Goal: Obtain resource: Download file/media

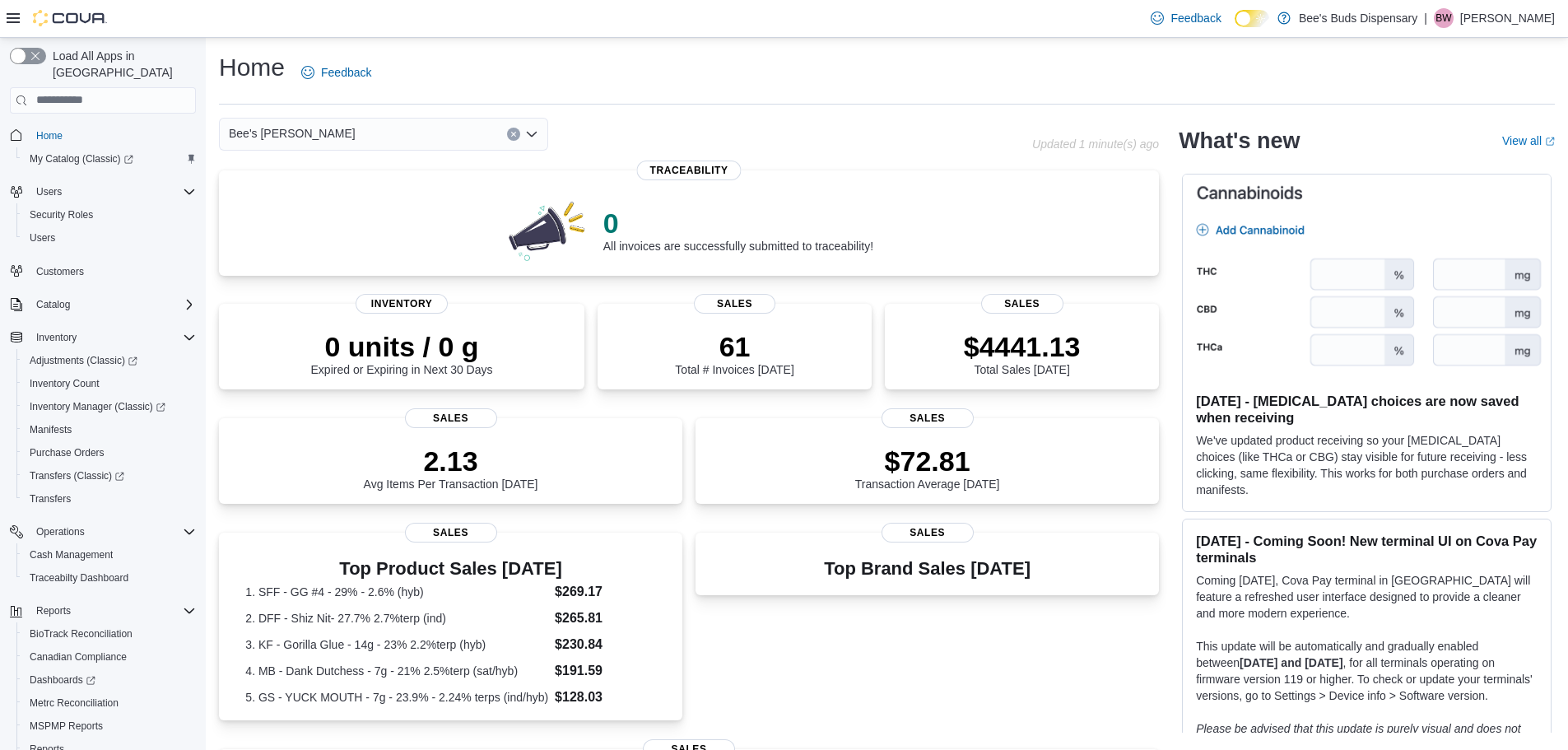
click at [273, 133] on span "Bee's [PERSON_NAME]" at bounding box center [292, 134] width 127 height 20
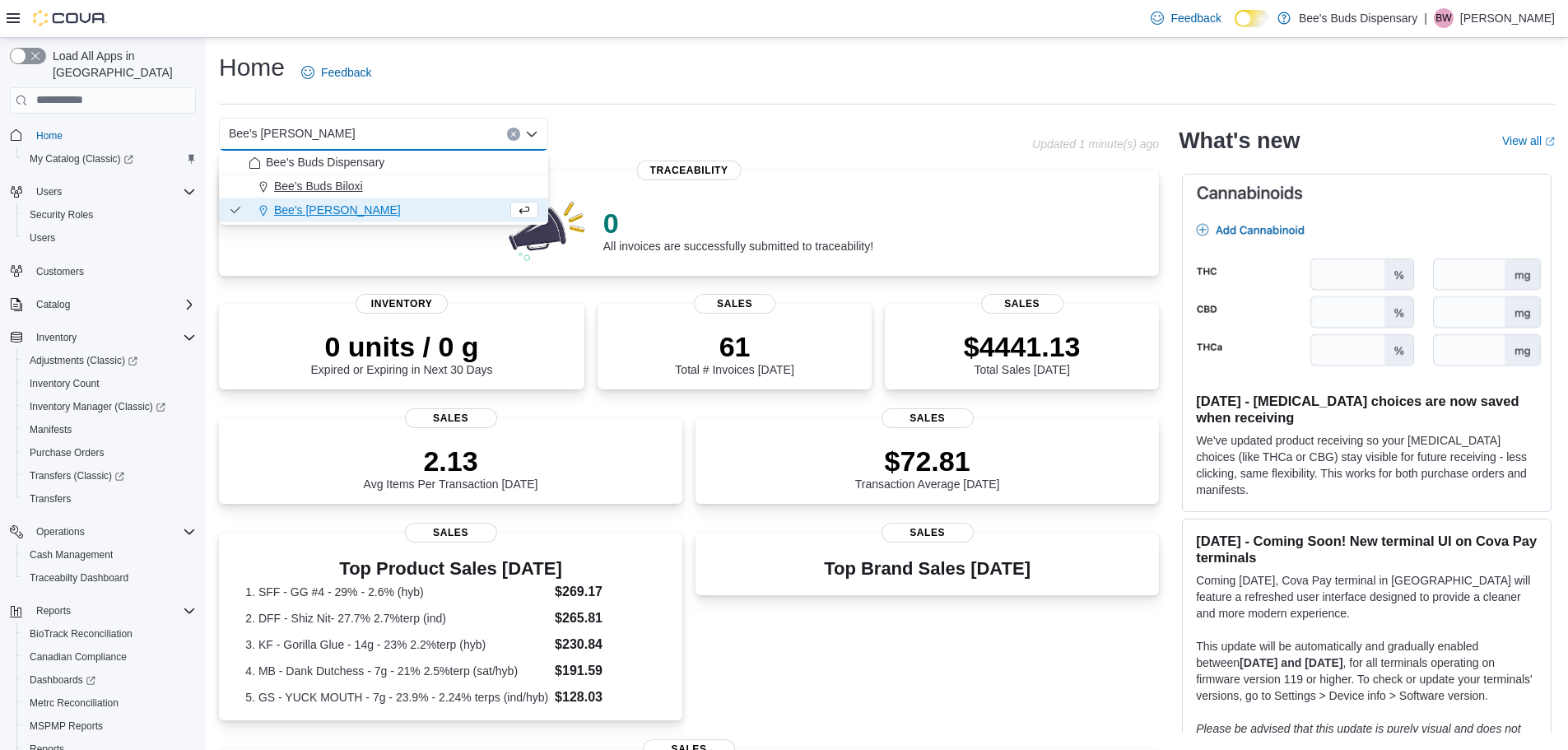
click at [330, 181] on span "Bee's Buds Biloxi" at bounding box center [318, 186] width 89 height 17
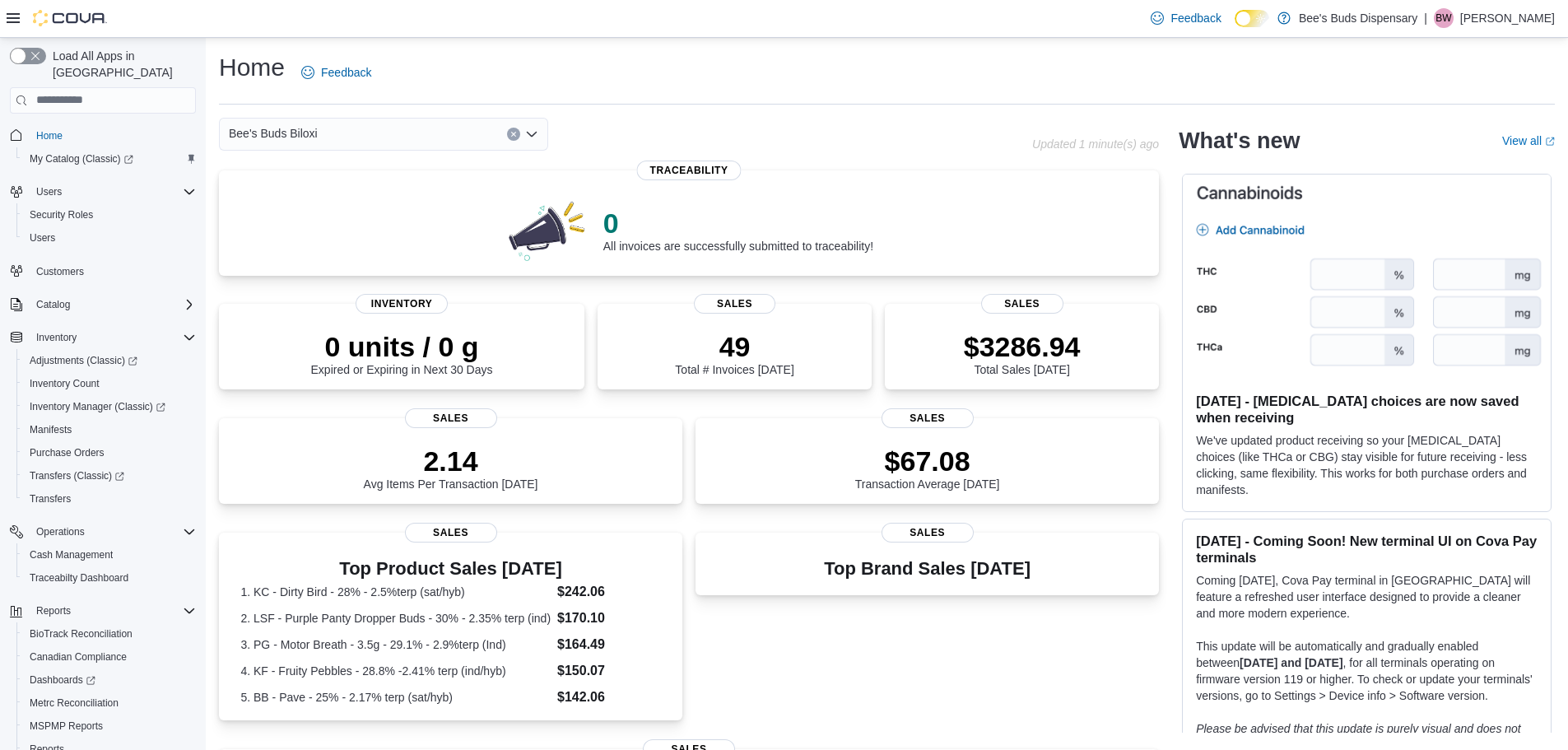
click at [345, 133] on div "Bee's Buds Biloxi Combo box. Selected. Bee's Buds Biloxi. Press Backspace to de…" at bounding box center [383, 134] width 329 height 33
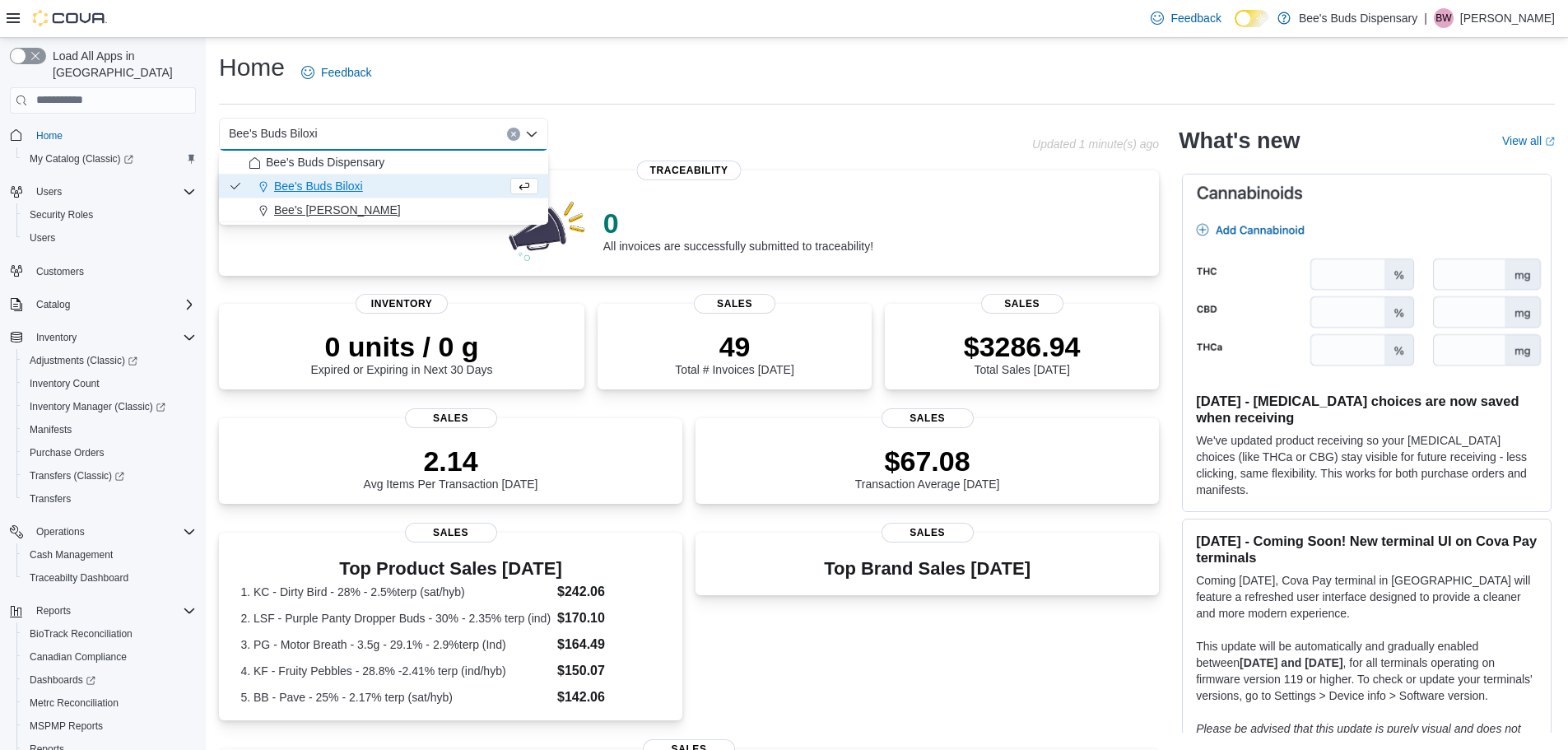
click at [388, 211] on div "Bee's [PERSON_NAME]" at bounding box center [393, 210] width 290 height 17
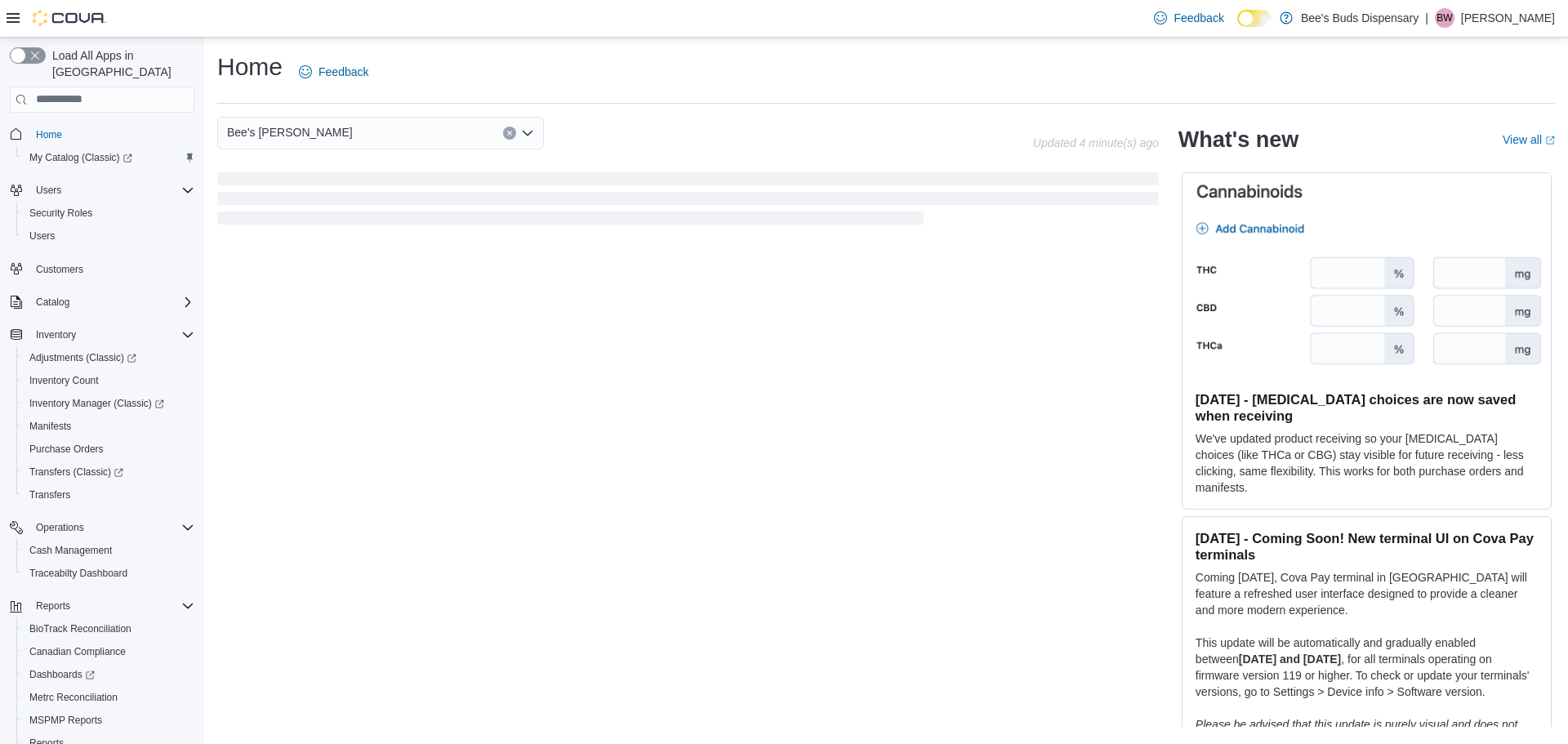
click at [385, 210] on span "Loading" at bounding box center [687, 202] width 942 height 52
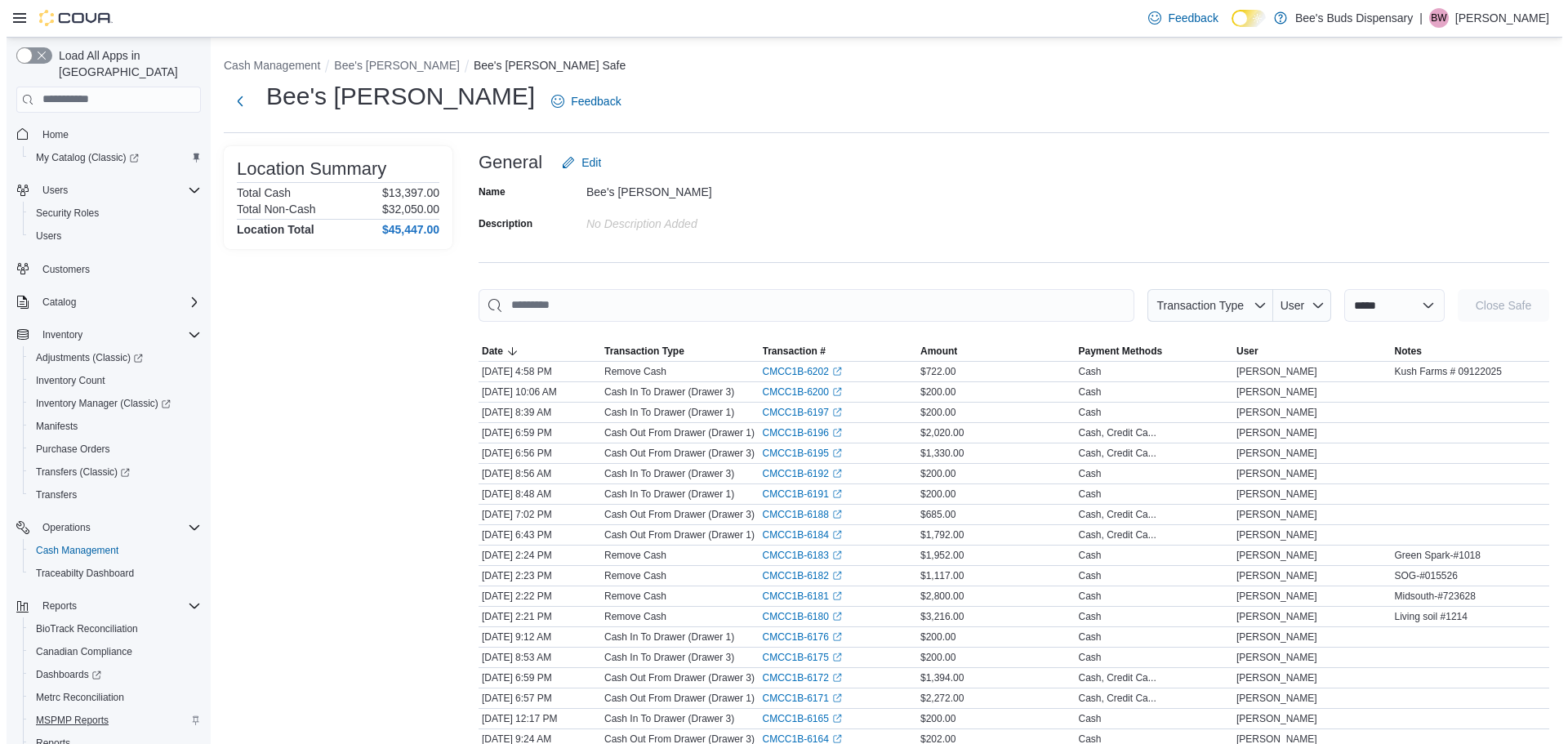
scroll to position [76, 0]
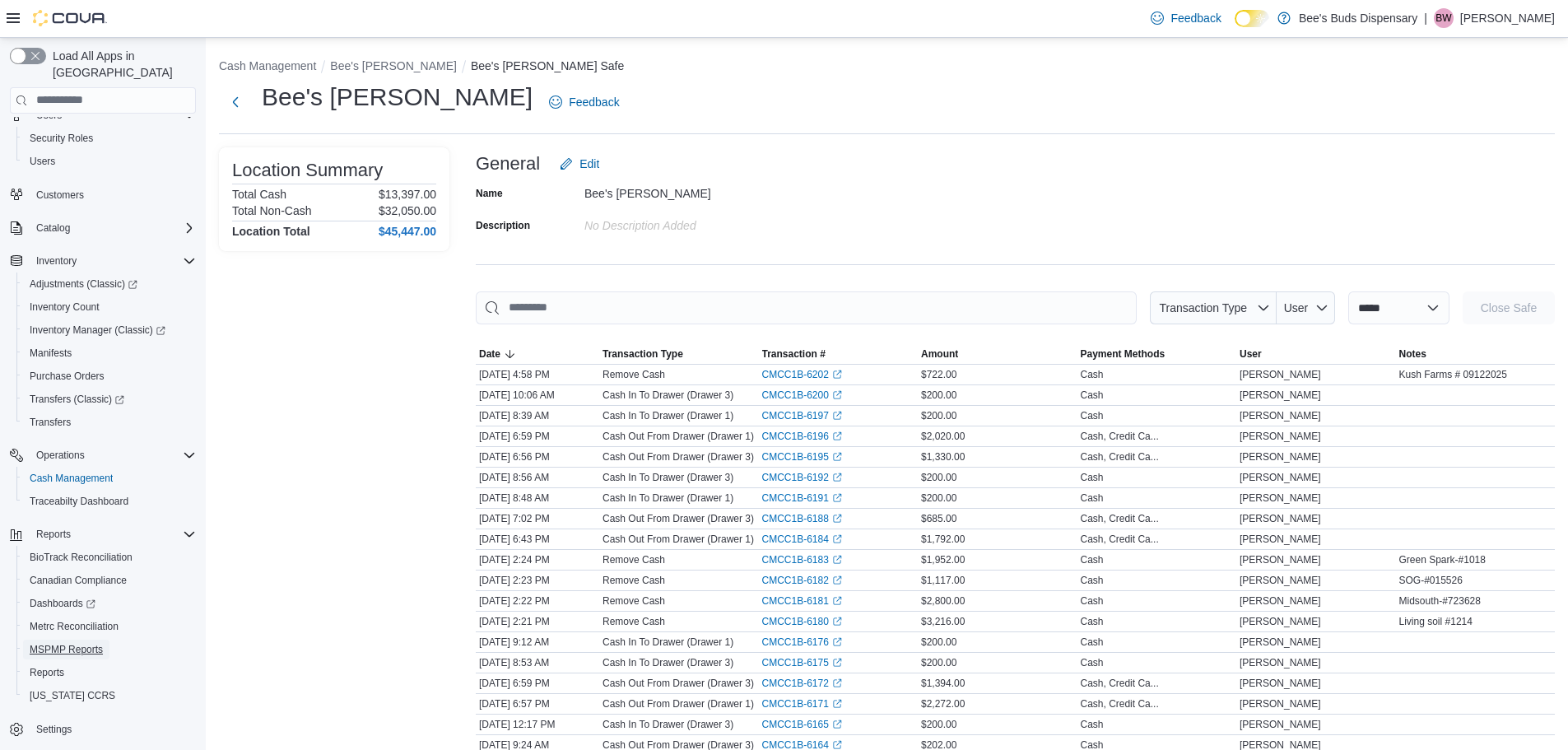
drag, startPoint x: 69, startPoint y: 631, endPoint x: 205, endPoint y: 446, distance: 229.6
click at [69, 643] on span "MSPMP Reports" at bounding box center [66, 649] width 73 height 13
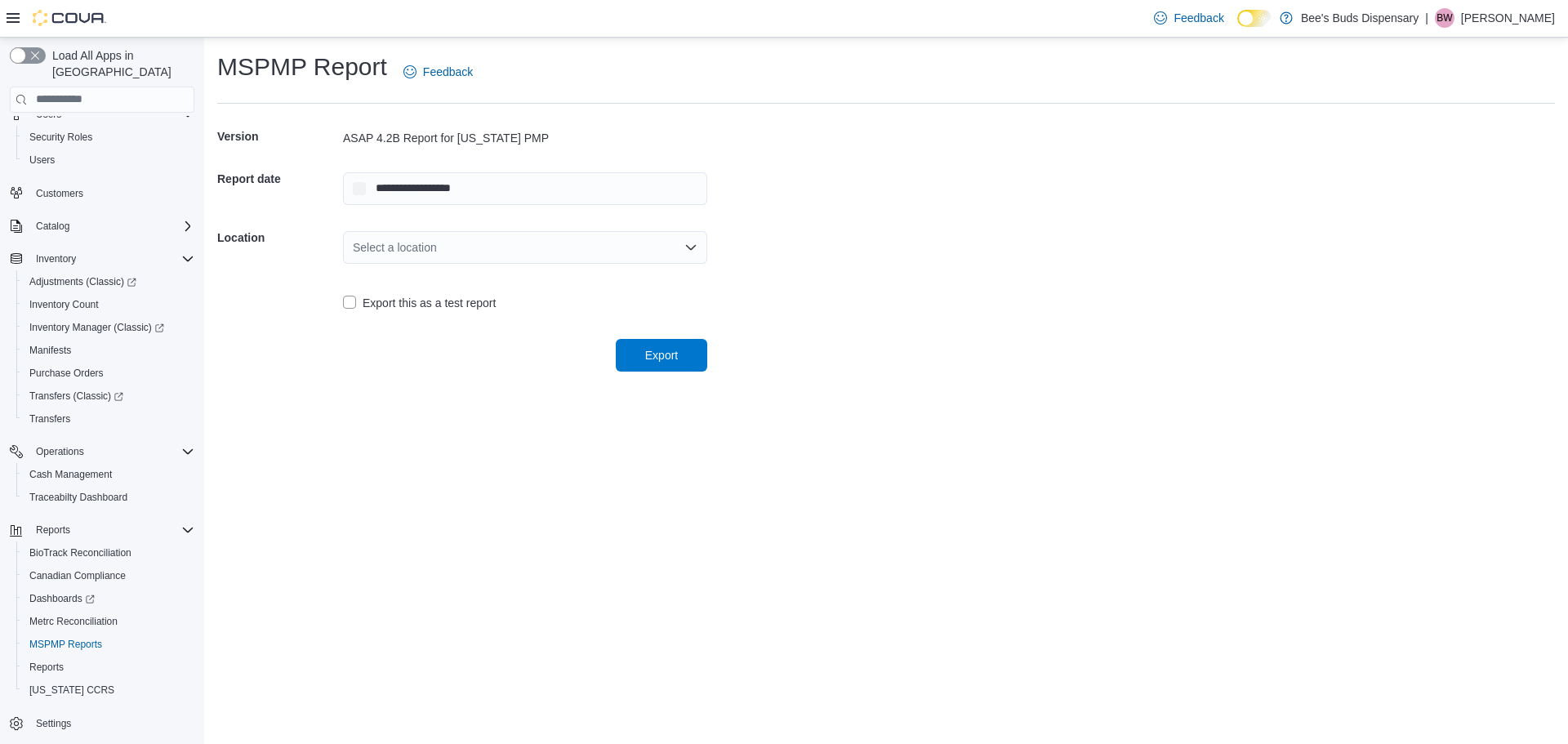
click at [520, 246] on div "Select a location" at bounding box center [525, 247] width 364 height 33
click at [470, 330] on span "Bee's [PERSON_NAME]" at bounding box center [534, 322] width 325 height 16
click at [652, 361] on span "Export" at bounding box center [661, 354] width 33 height 16
